Goal: Task Accomplishment & Management: Use online tool/utility

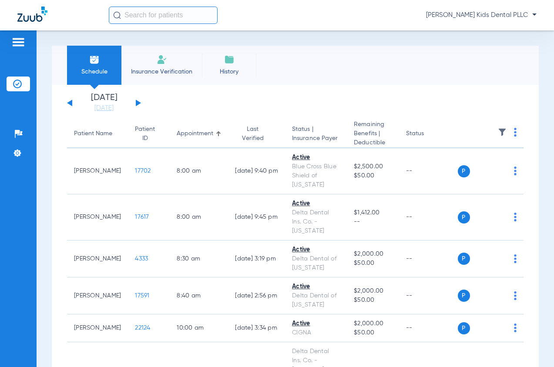
click at [139, 103] on button at bounding box center [138, 103] width 5 height 7
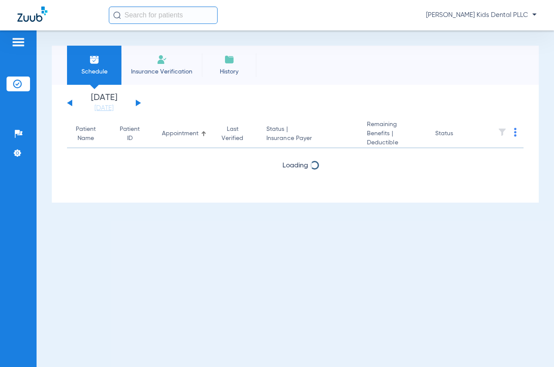
click at [139, 103] on button at bounding box center [138, 103] width 5 height 7
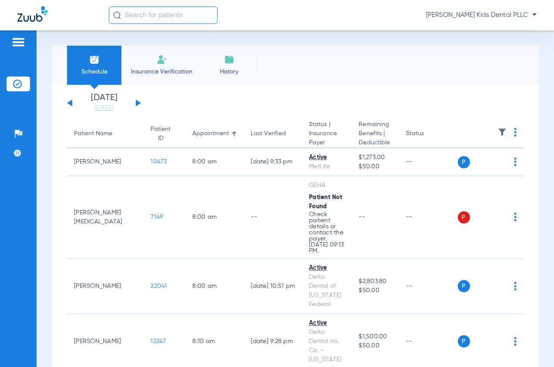
click at [74, 107] on div "[DATE] [DATE] [DATE] [DATE] [DATE] [DATE] [DATE] [DATE] [DATE] [DATE] [DATE] [D…" at bounding box center [104, 103] width 74 height 19
click at [69, 102] on div "[DATE] [DATE] [DATE] [DATE] [DATE] [DATE] [DATE] [DATE] [DATE] [DATE] [DATE] [D…" at bounding box center [104, 103] width 74 height 19
click at [71, 105] on button at bounding box center [69, 103] width 5 height 7
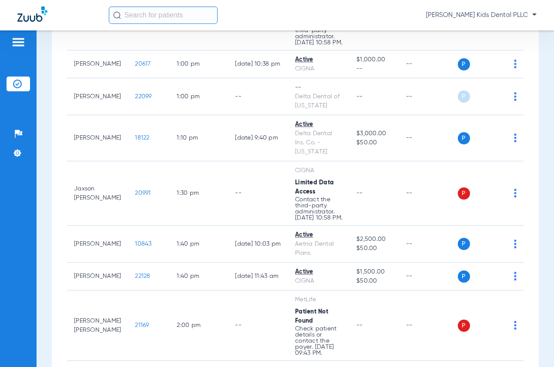
scroll to position [1002, 0]
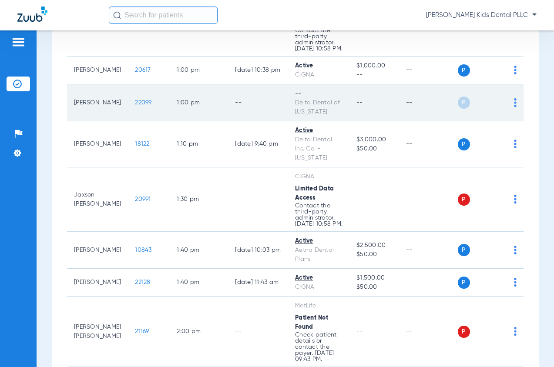
click at [514, 99] on img at bounding box center [515, 102] width 3 height 9
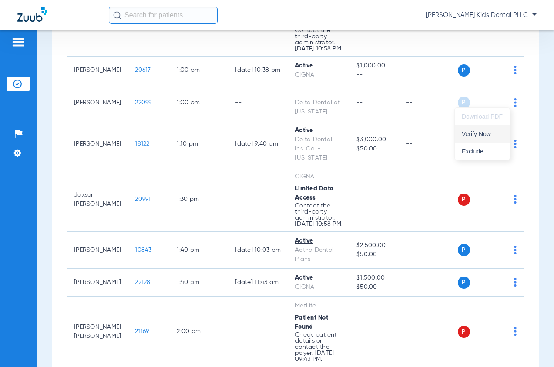
click at [466, 137] on button "Verify Now" at bounding box center [482, 133] width 55 height 17
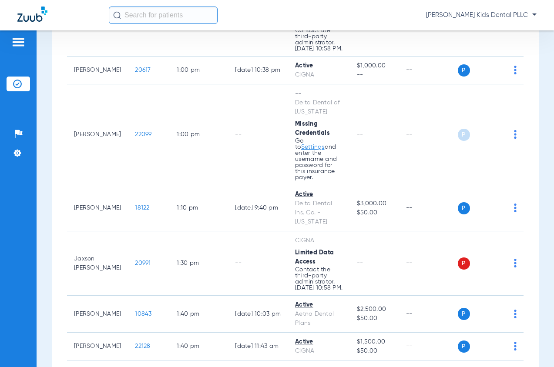
click at [25, 21] on img at bounding box center [32, 14] width 30 height 15
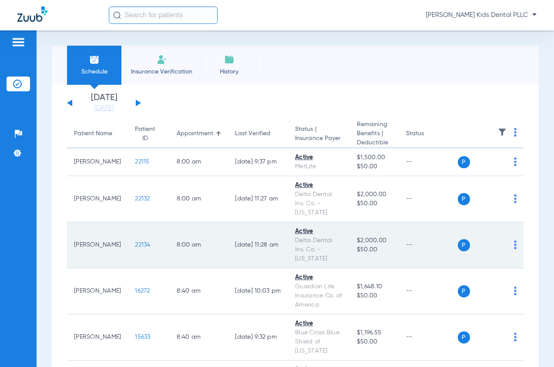
click at [135, 247] on span "22134" at bounding box center [142, 245] width 15 height 6
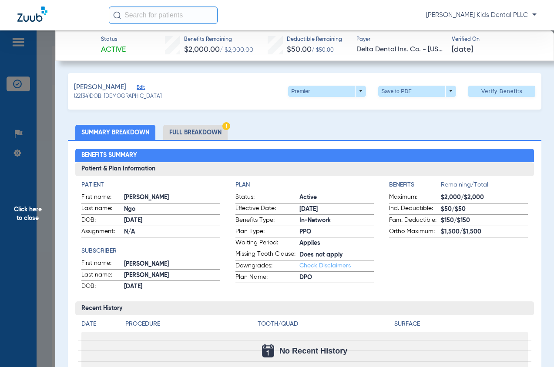
click at [211, 135] on li "Full Breakdown" at bounding box center [195, 132] width 64 height 15
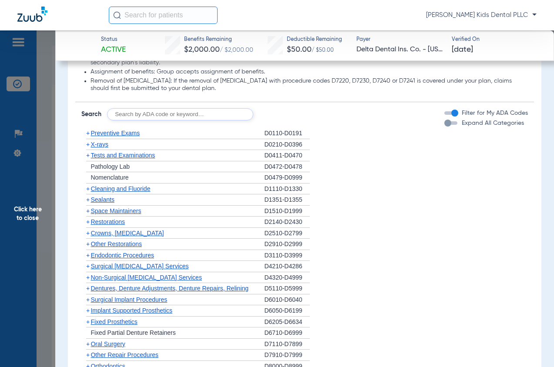
scroll to position [914, 0]
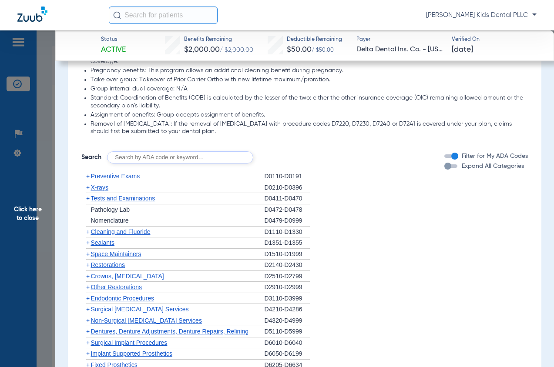
click at [161, 164] on input "text" at bounding box center [180, 157] width 146 height 12
type input "7961"
click button "Search" at bounding box center [285, 157] width 34 height 12
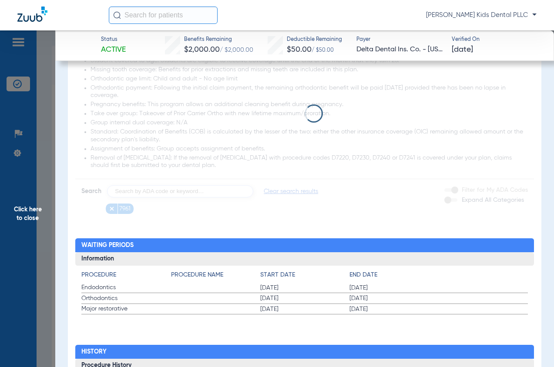
scroll to position [870, 0]
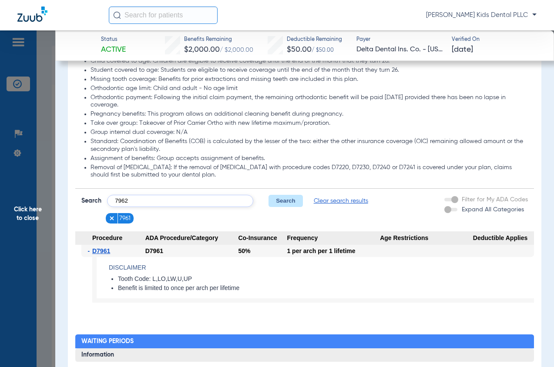
type input "7962"
click button "Search" at bounding box center [285, 201] width 34 height 12
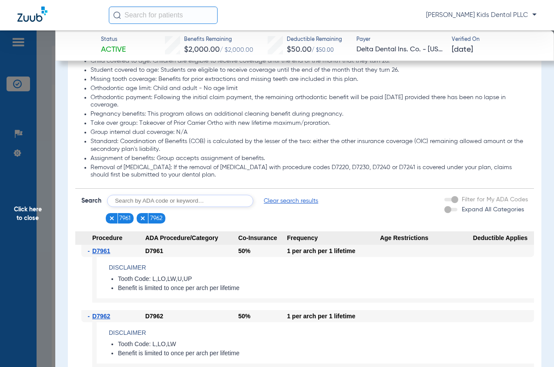
click at [179, 207] on input "text" at bounding box center [180, 201] width 146 height 12
type input "0220"
click button "Search" at bounding box center [285, 201] width 34 height 12
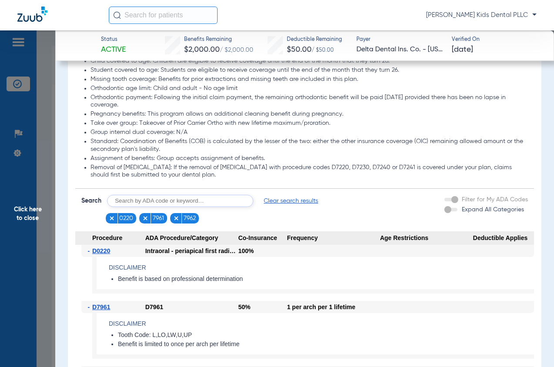
click at [179, 207] on input "text" at bounding box center [180, 201] width 146 height 12
click at [180, 207] on input "text" at bounding box center [180, 201] width 146 height 12
type input "2929"
click button "Search" at bounding box center [285, 201] width 34 height 12
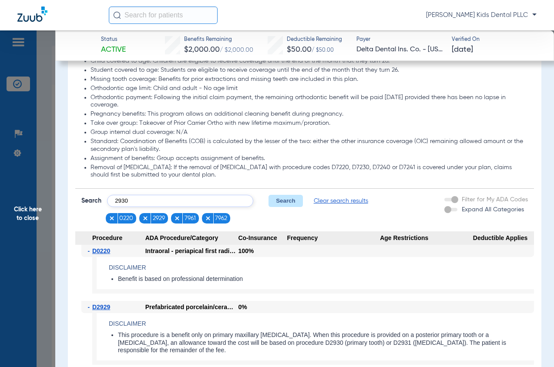
type input "2930"
click button "Search" at bounding box center [285, 201] width 34 height 12
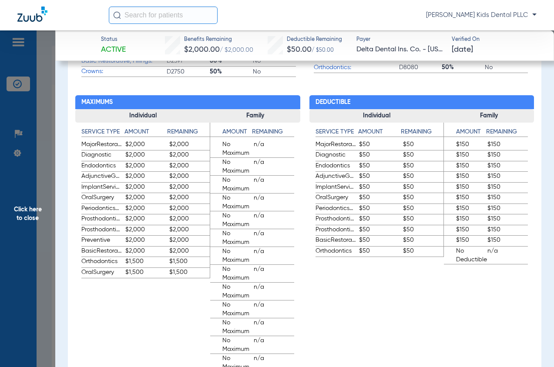
scroll to position [0, 0]
